Goal: Find specific page/section: Find specific page/section

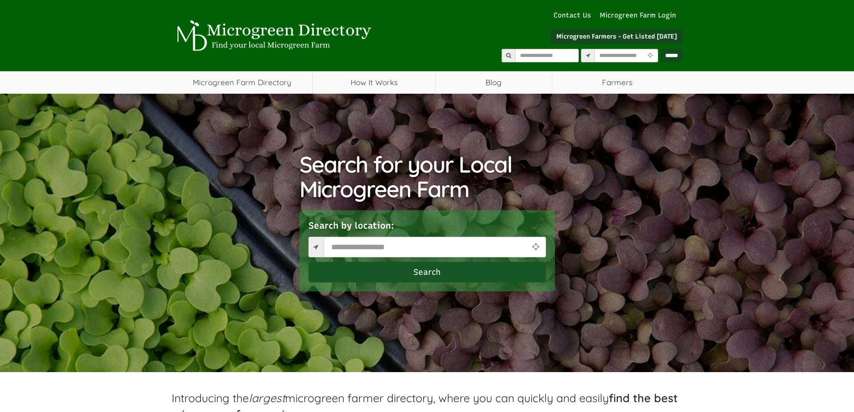
select select "Language Translate Widget"
click at [349, 251] on input "text" at bounding box center [435, 247] width 222 height 21
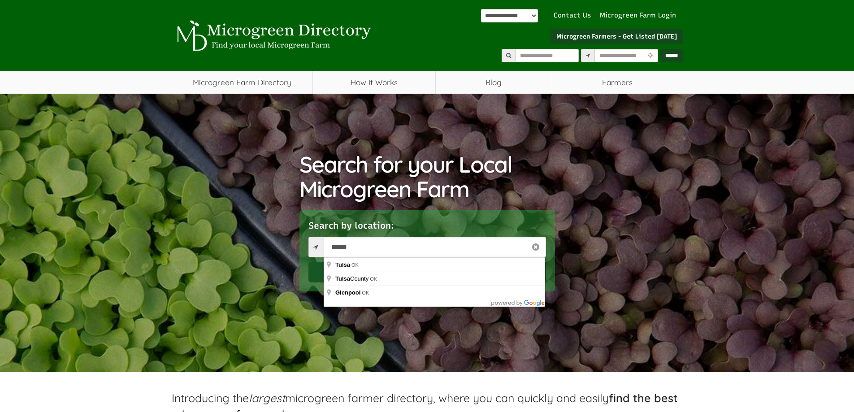
type input "**********"
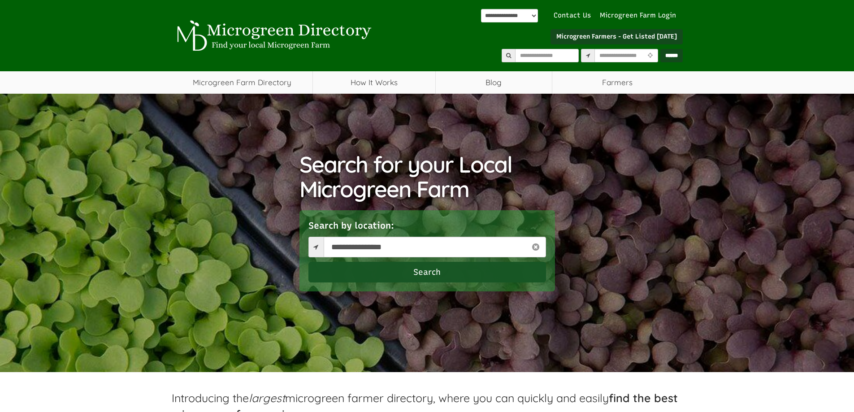
click at [385, 269] on button "Search" at bounding box center [427, 272] width 238 height 21
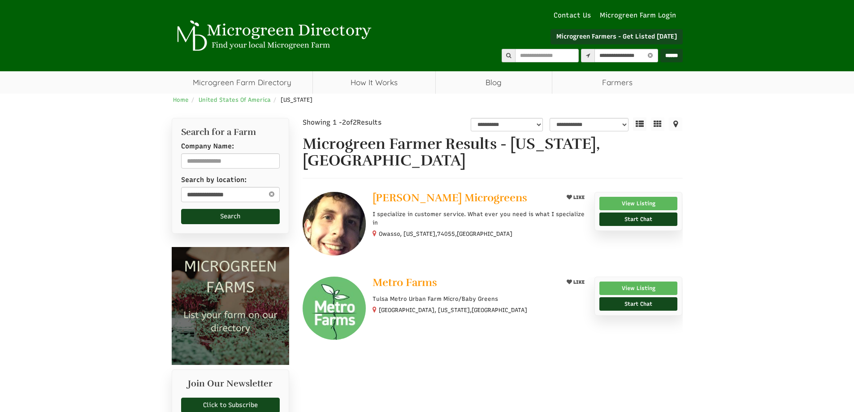
select select "Language Translate Widget"
click at [57, 94] on div "**********" at bounding box center [427, 371] width 854 height 555
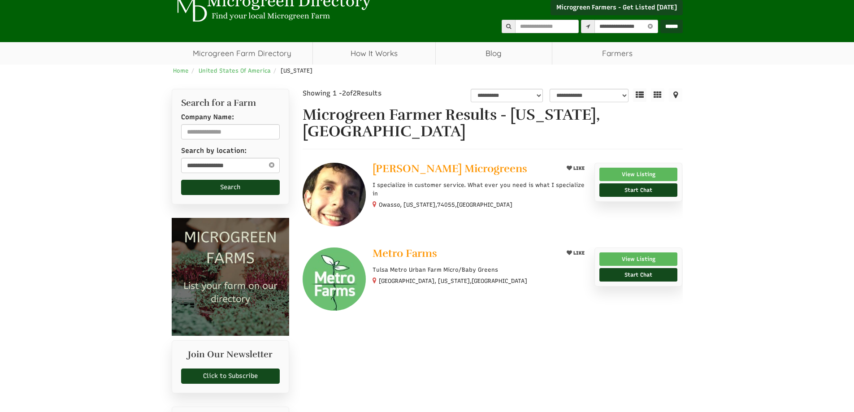
scroll to position [45, 0]
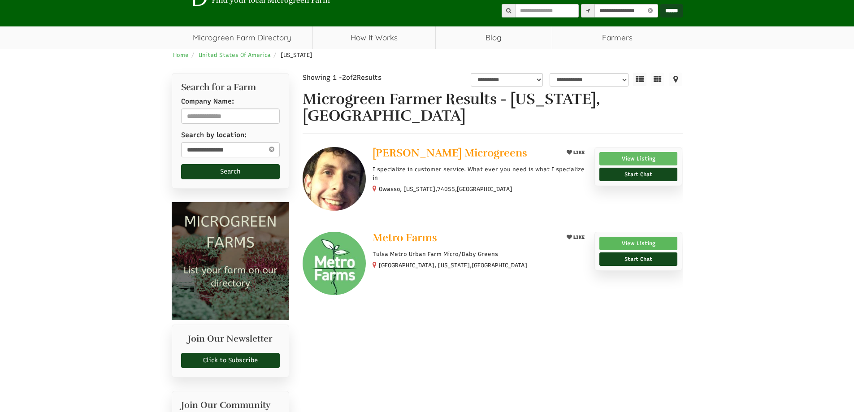
click at [647, 158] on link "View Listing" at bounding box center [638, 158] width 78 height 13
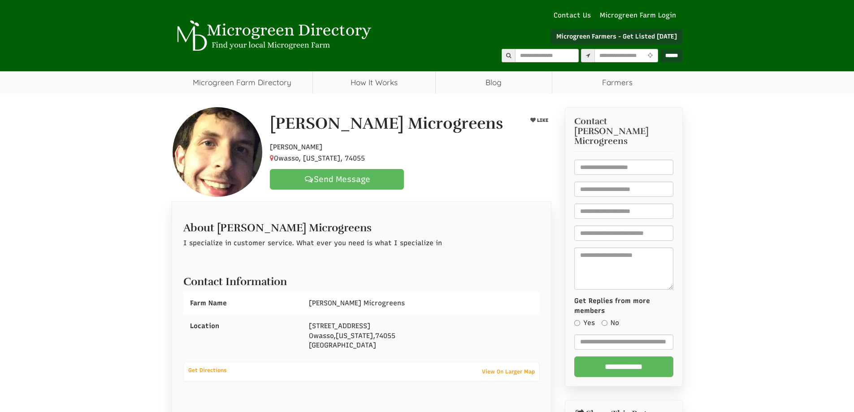
select select "Language Translate Widget"
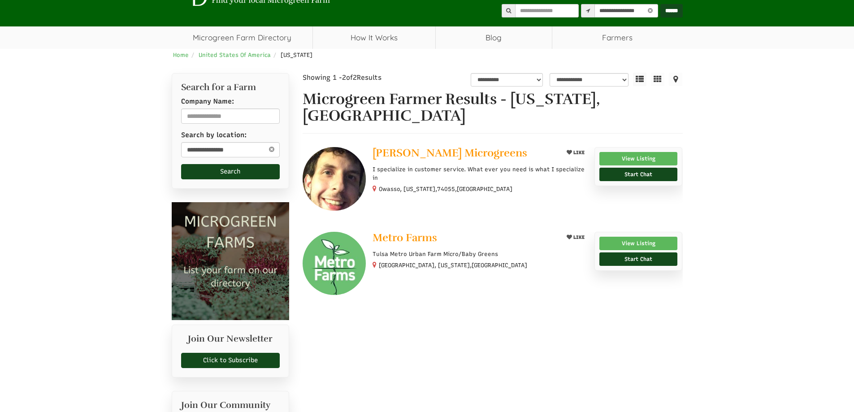
select select "Language Translate Widget"
click at [632, 243] on link "View Listing" at bounding box center [638, 243] width 78 height 13
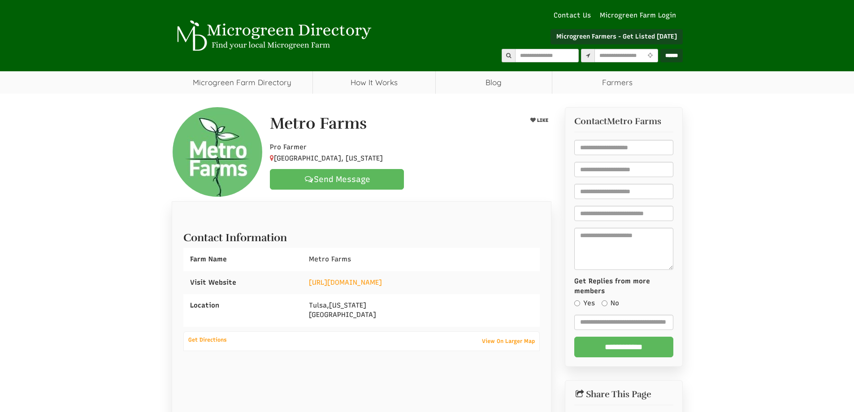
select select "Language Translate Widget"
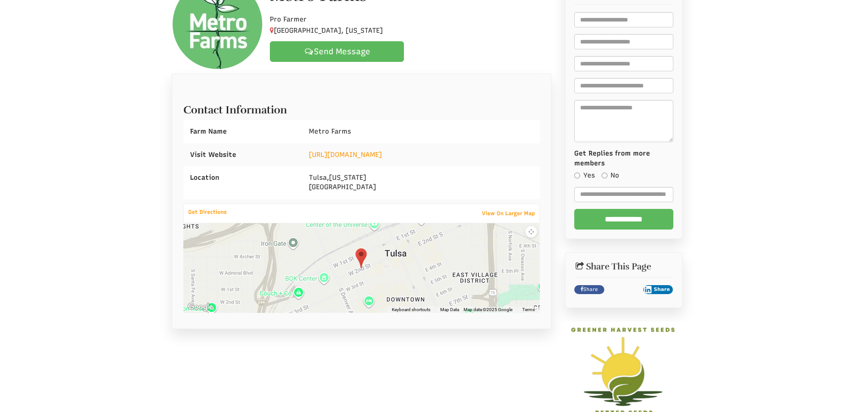
scroll to position [134, 0]
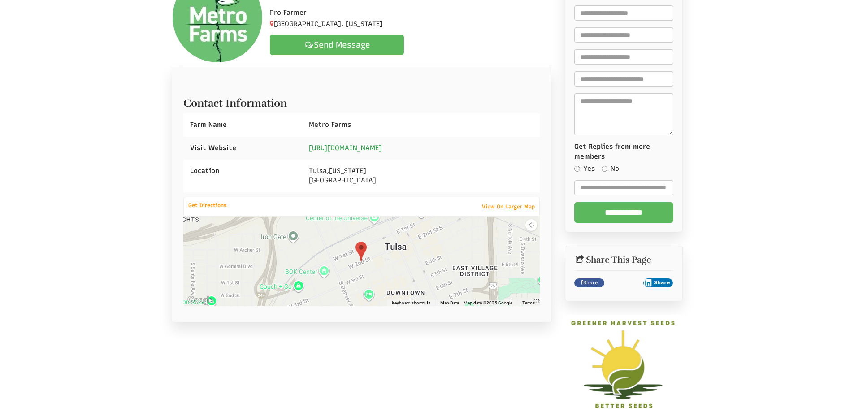
click at [381, 149] on link "https://www.metrofarmsok.com/" at bounding box center [345, 148] width 73 height 8
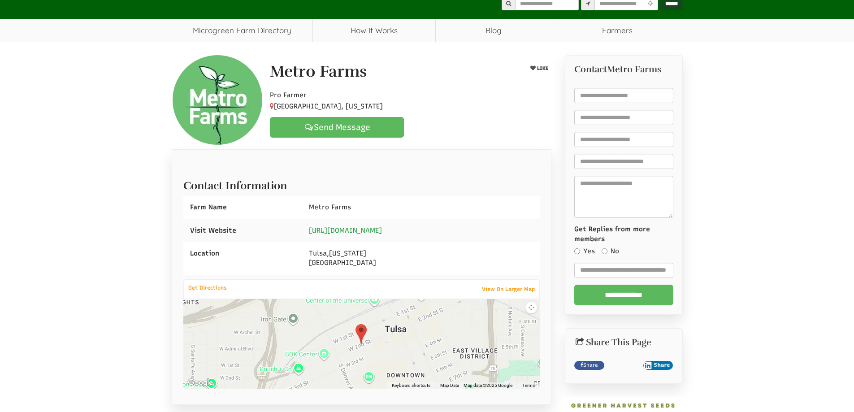
scroll to position [45, 0]
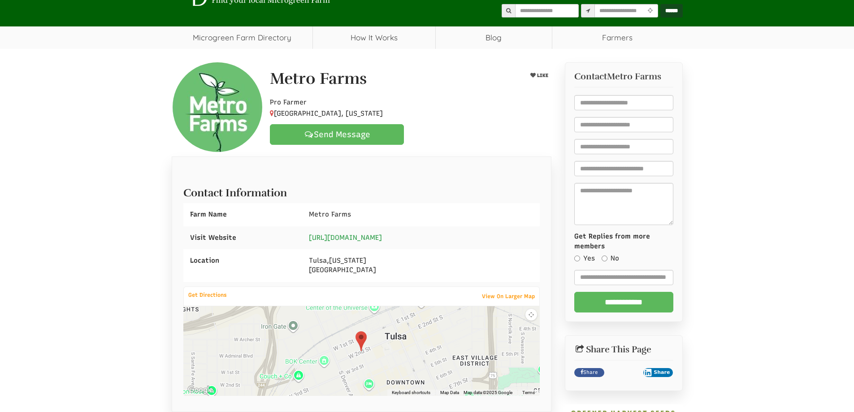
click at [366, 237] on link "https://www.metrofarmsok.com/" at bounding box center [345, 238] width 73 height 8
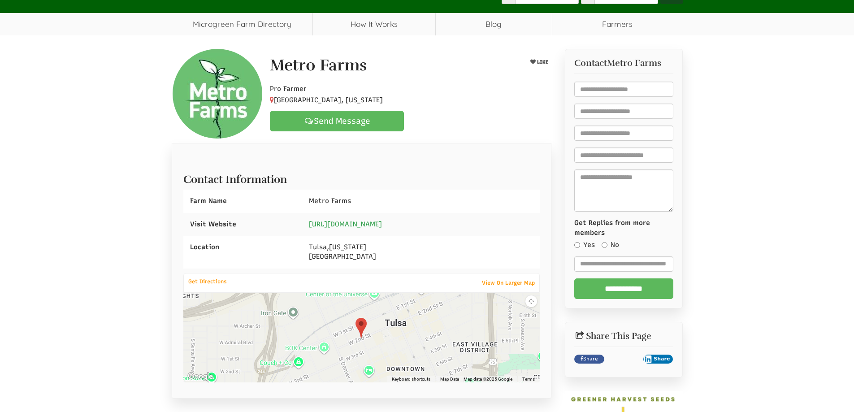
scroll to position [0, 0]
